Goal: Information Seeking & Learning: Find specific page/section

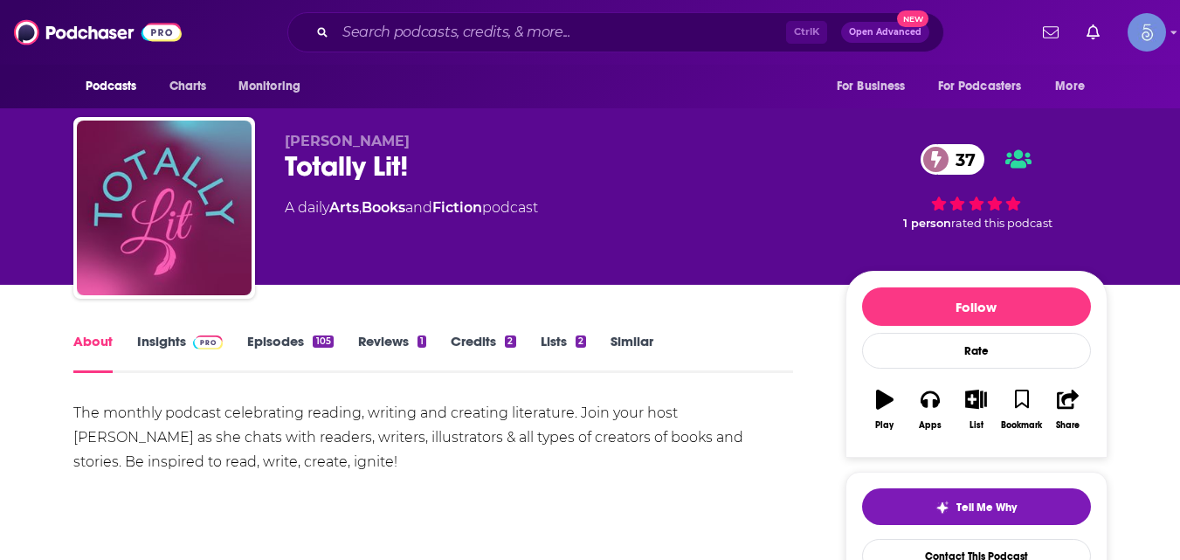
click at [186, 348] on span at bounding box center [205, 341] width 38 height 17
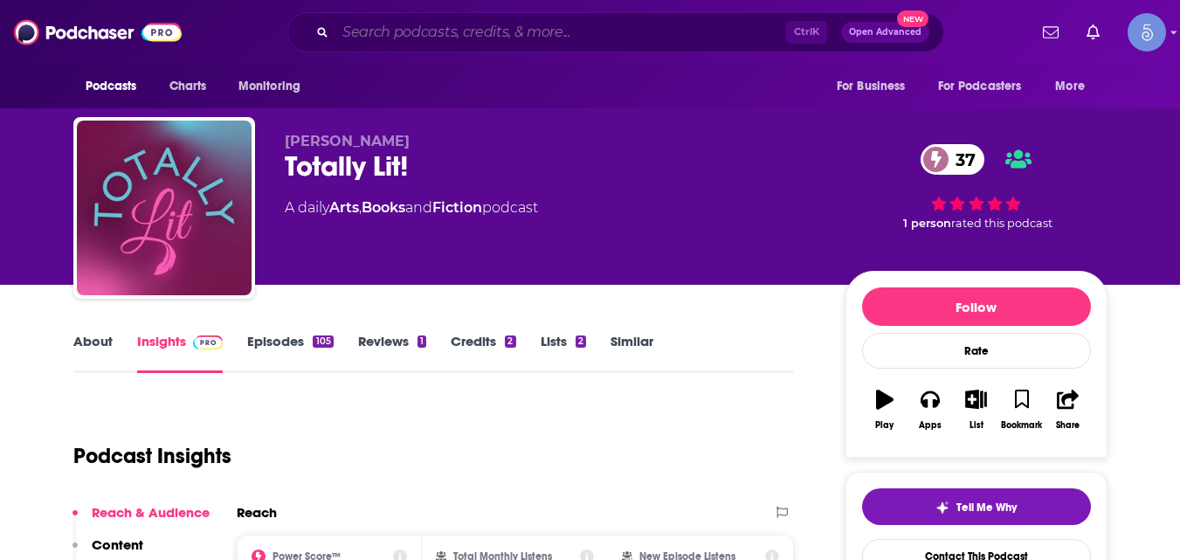
click at [424, 29] on input "Search podcasts, credits, & more..." at bounding box center [560, 32] width 451 height 28
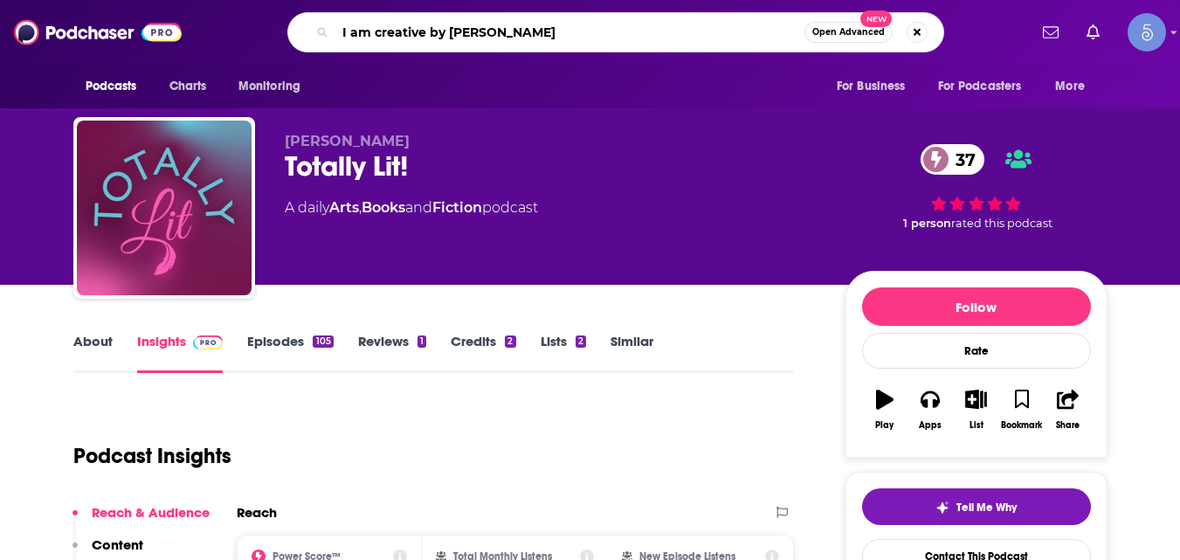
type input "I am creative by [PERSON_NAME]"
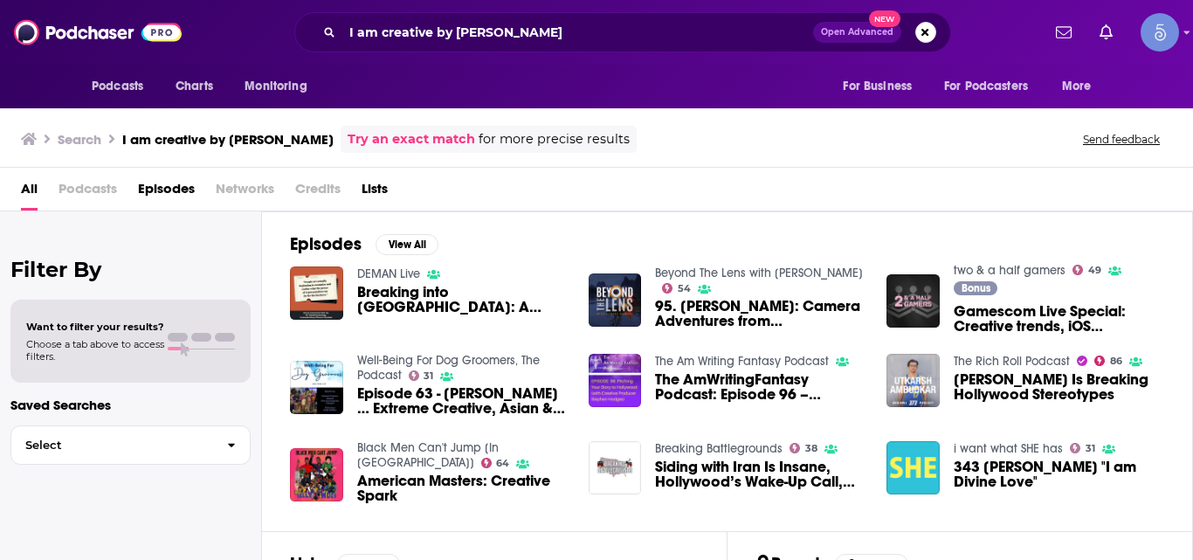
click at [1116, 242] on div "Episodes View All DEMAN Live Breaking into [GEOGRAPHIC_DATA]: A Conversation wi…" at bounding box center [727, 371] width 931 height 320
click at [472, 39] on input "I am creative by [PERSON_NAME]" at bounding box center [577, 32] width 471 height 28
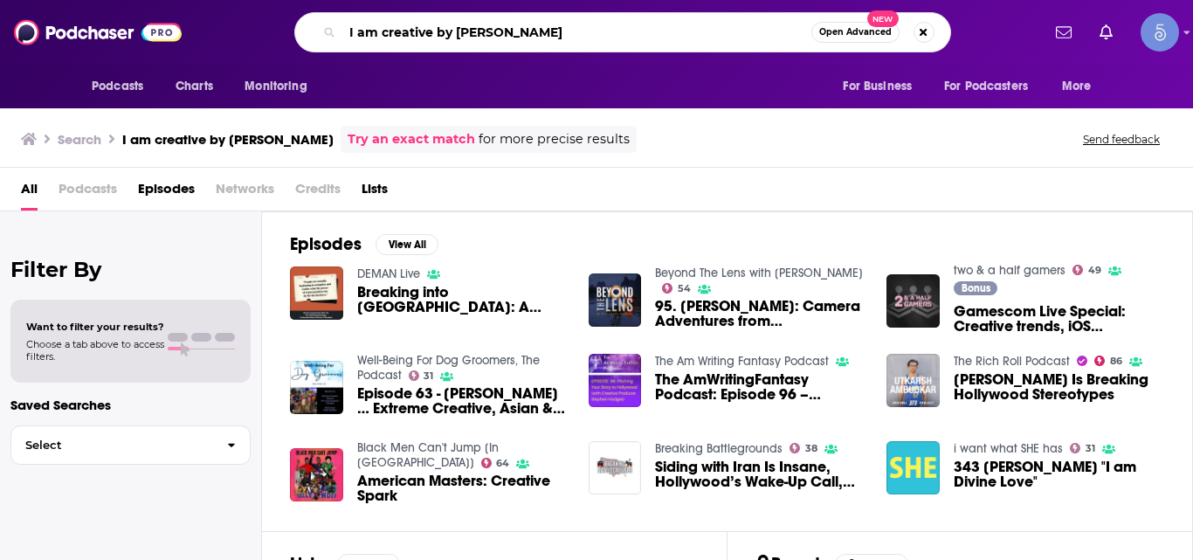
click at [472, 39] on input "I am creative by [PERSON_NAME]" at bounding box center [576, 32] width 469 height 28
paste input "Am Creative with [PERSON_NAME]"
type input "I Am Creative with [PERSON_NAME]"
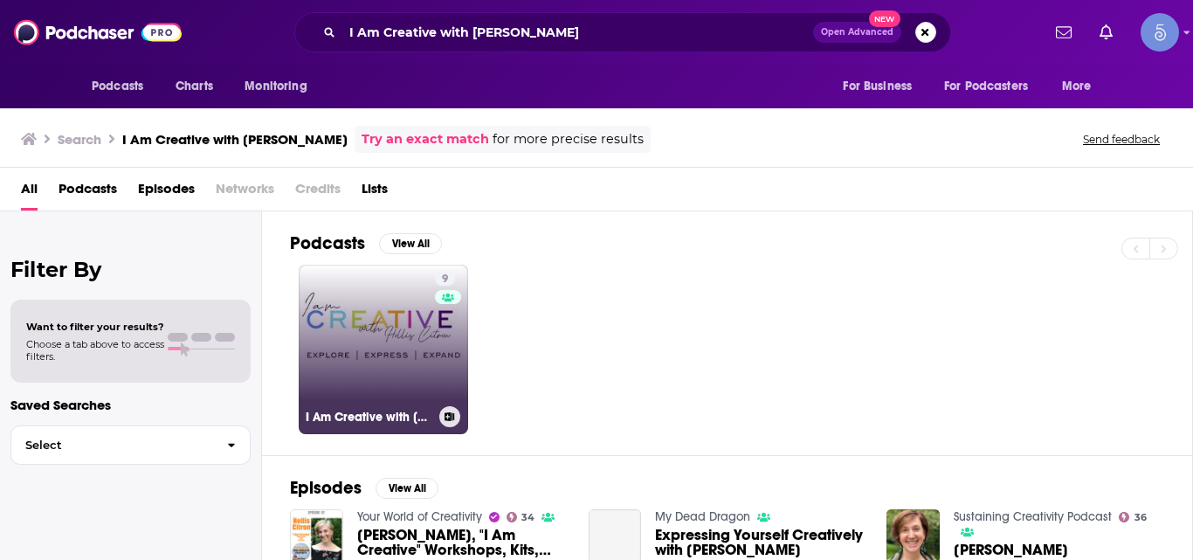
click at [384, 331] on link "9 I Am Creative with [PERSON_NAME]" at bounding box center [383, 349] width 169 height 169
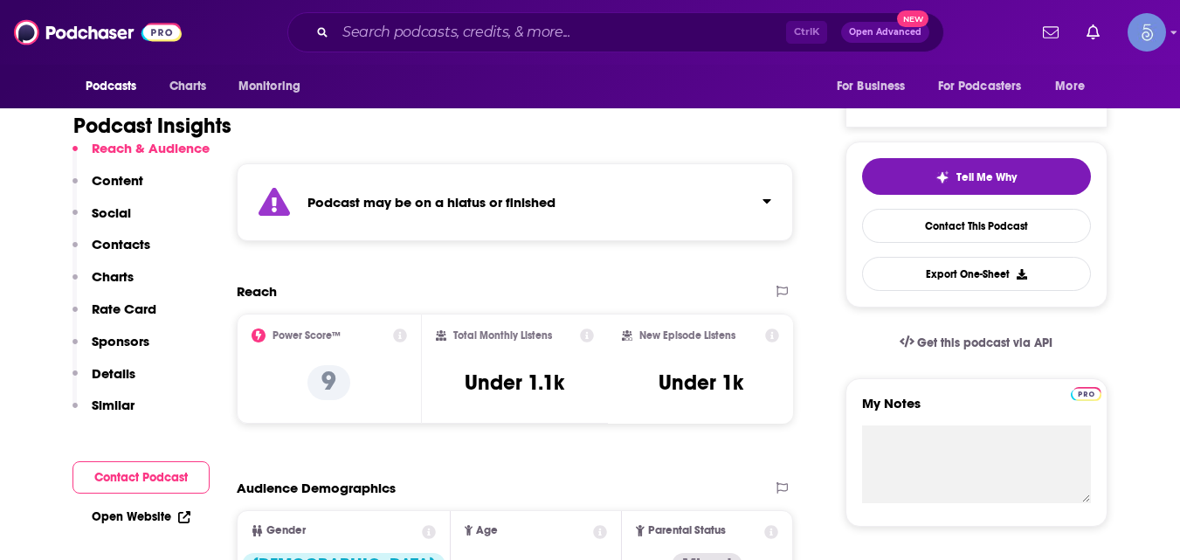
scroll to position [331, 0]
